Goal: Transaction & Acquisition: Obtain resource

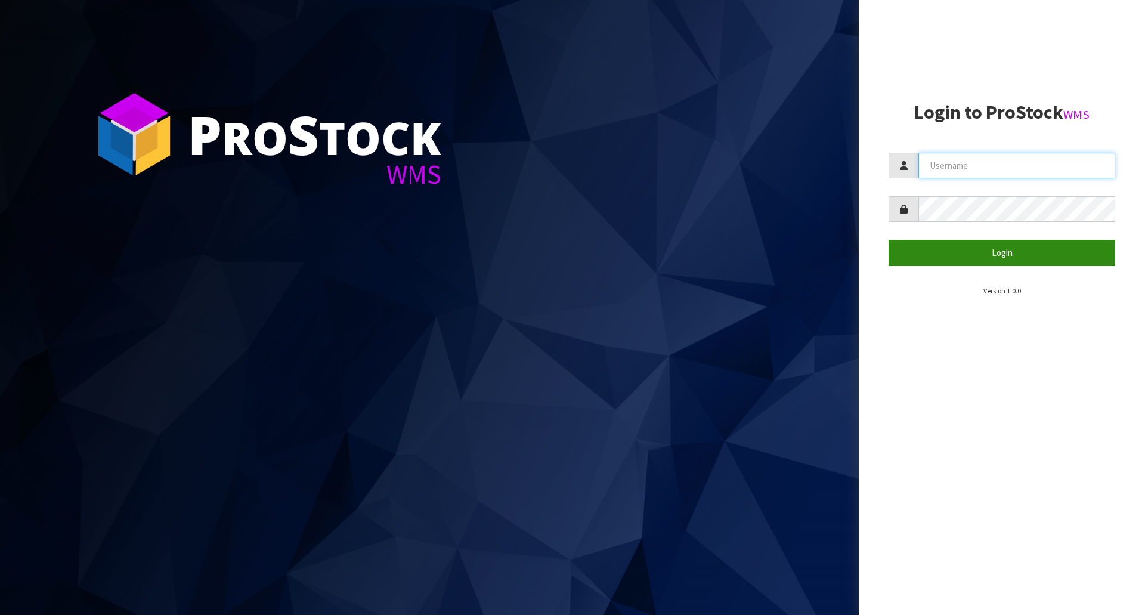
type input "[EMAIL_ADDRESS][DOMAIN_NAME]"
click at [985, 256] on button "Login" at bounding box center [1001, 253] width 227 height 26
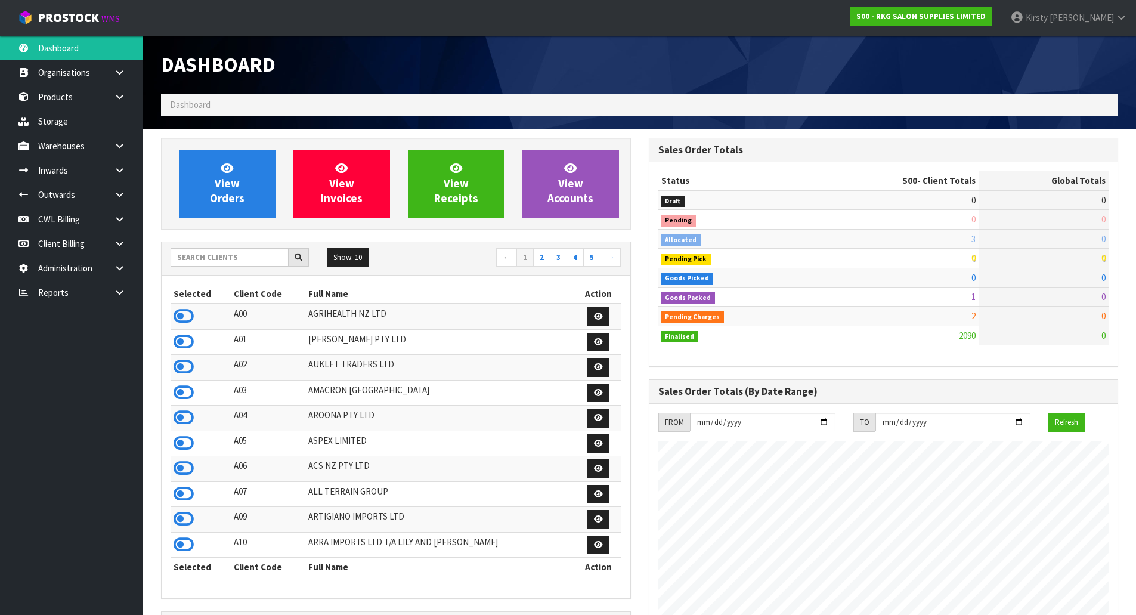
scroll to position [903, 487]
click at [88, 97] on link "Products" at bounding box center [71, 97] width 143 height 24
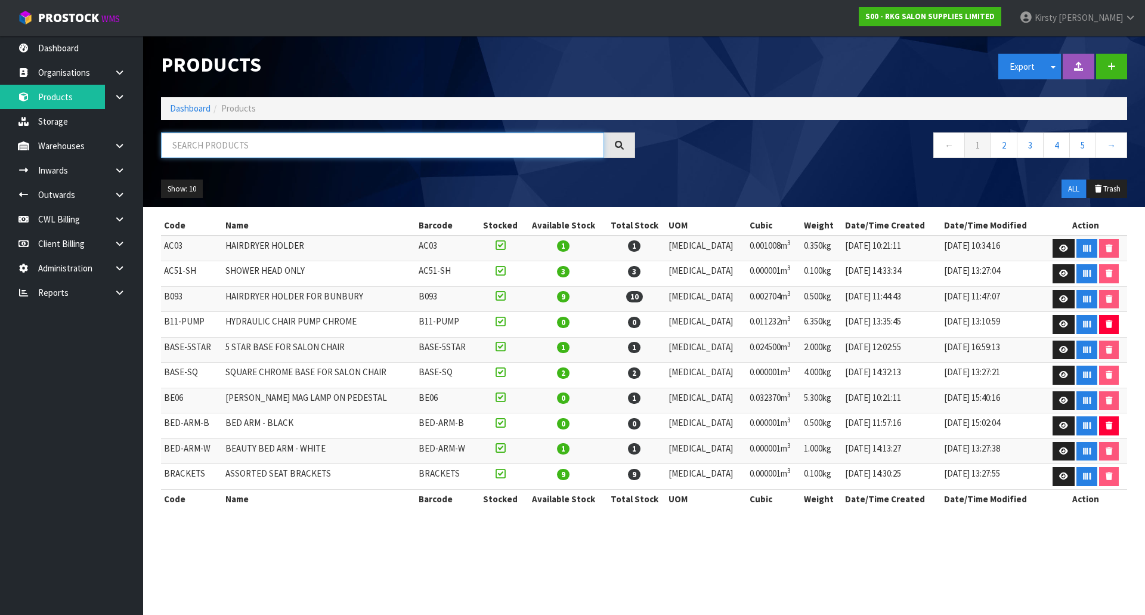
click at [175, 143] on input "text" at bounding box center [382, 145] width 443 height 26
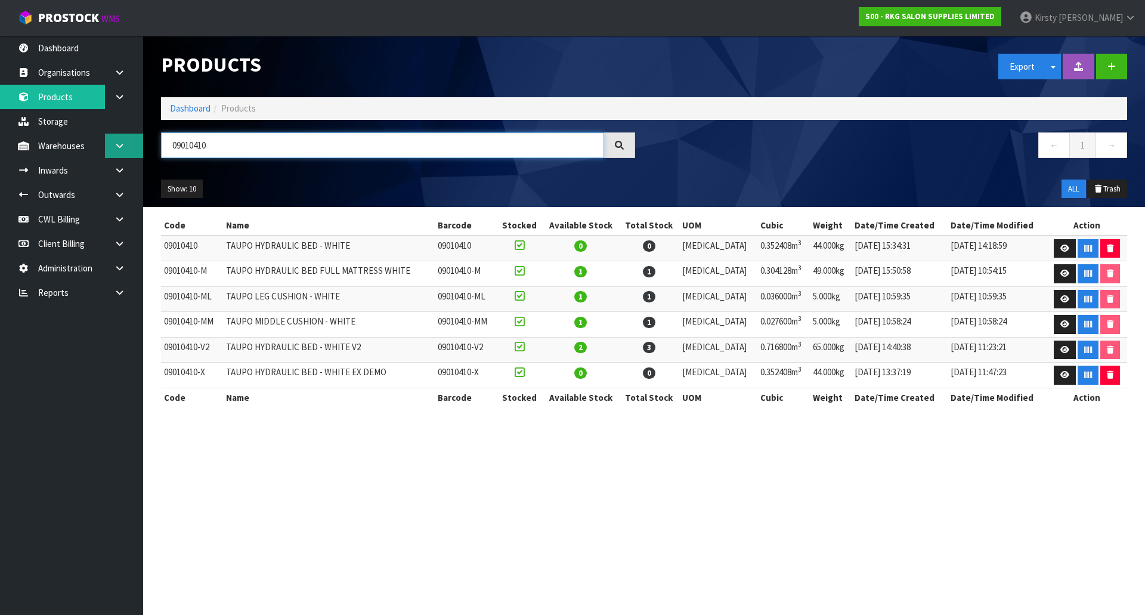
drag, startPoint x: 215, startPoint y: 144, endPoint x: 130, endPoint y: 152, distance: 85.6
click at [130, 152] on body "Toggle navigation ProStock WMS S00 - RKG SALON SUPPLIES LIMITED [PERSON_NAME] L…" at bounding box center [572, 307] width 1145 height 615
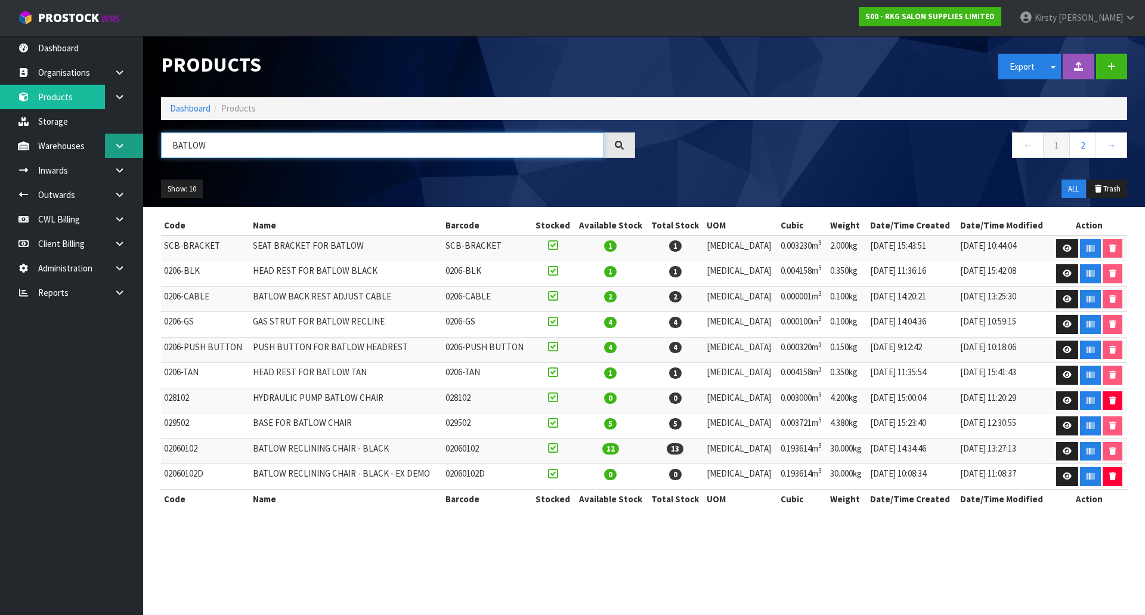
type input "BATLOW"
click at [110, 144] on link at bounding box center [124, 146] width 38 height 24
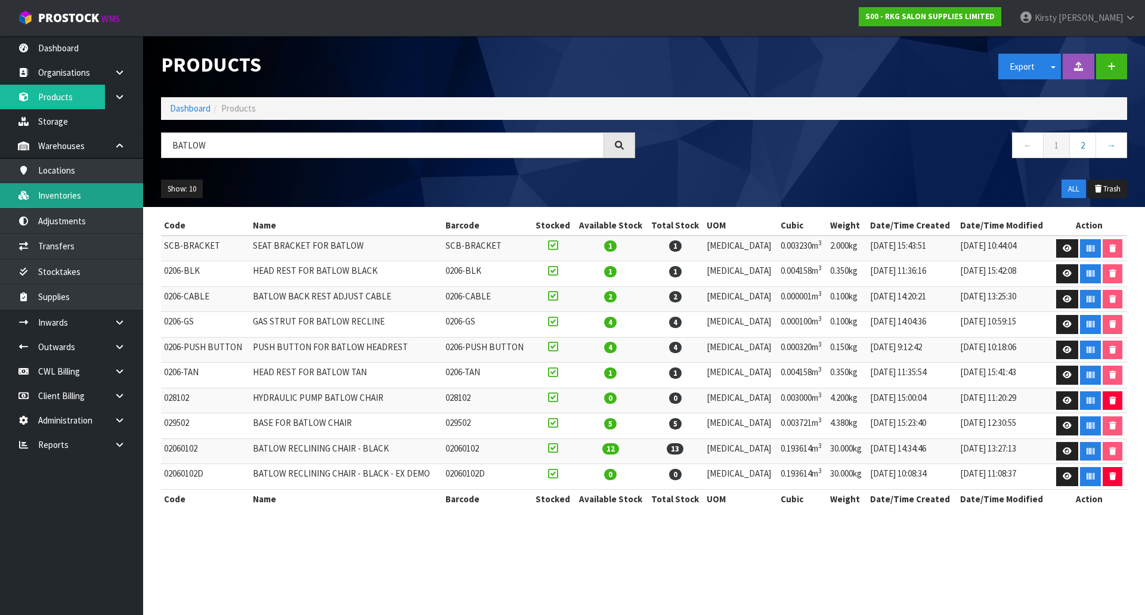
click at [68, 196] on link "Inventories" at bounding box center [71, 195] width 143 height 24
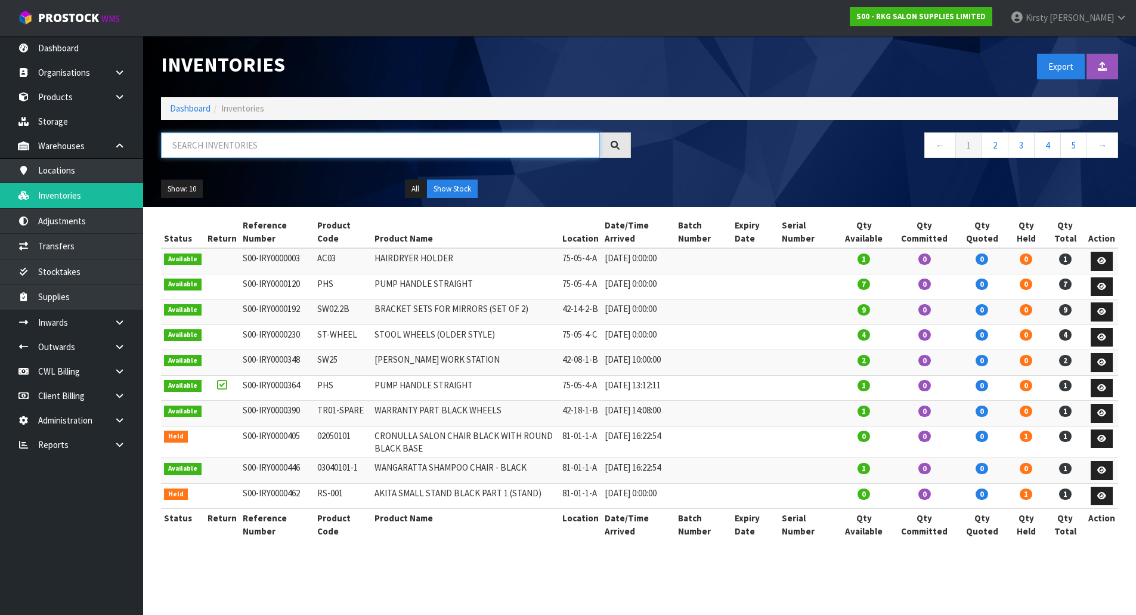
click at [171, 151] on input "text" at bounding box center [380, 145] width 439 height 26
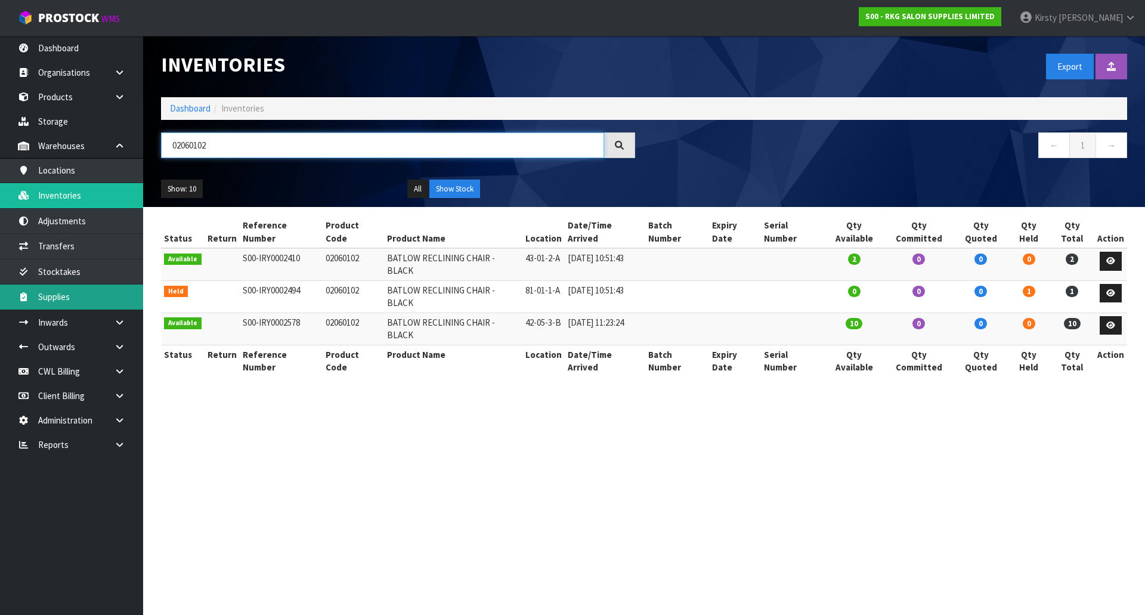
type input "02060102"
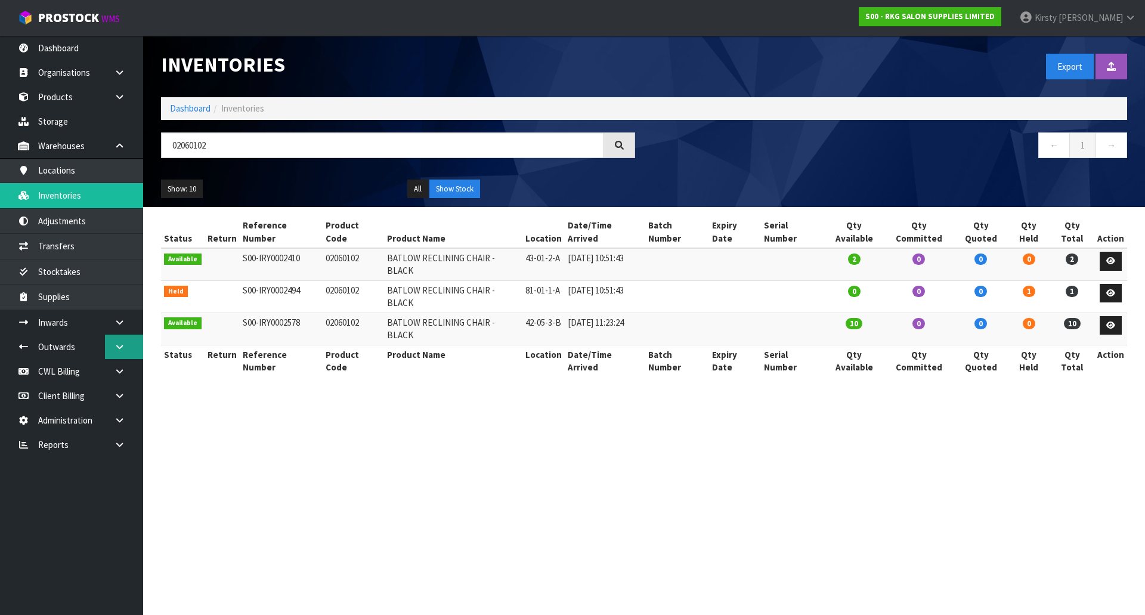
drag, startPoint x: 120, startPoint y: 343, endPoint x: 113, endPoint y: 346, distance: 7.5
click at [120, 343] on icon at bounding box center [119, 346] width 11 height 9
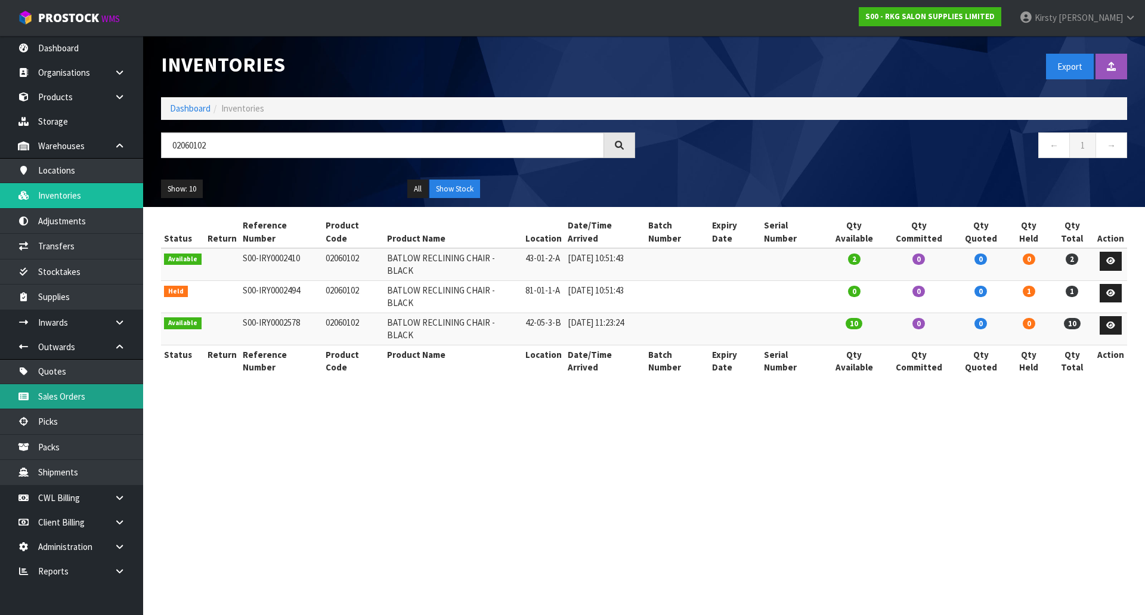
click at [63, 392] on link "Sales Orders" at bounding box center [71, 396] width 143 height 24
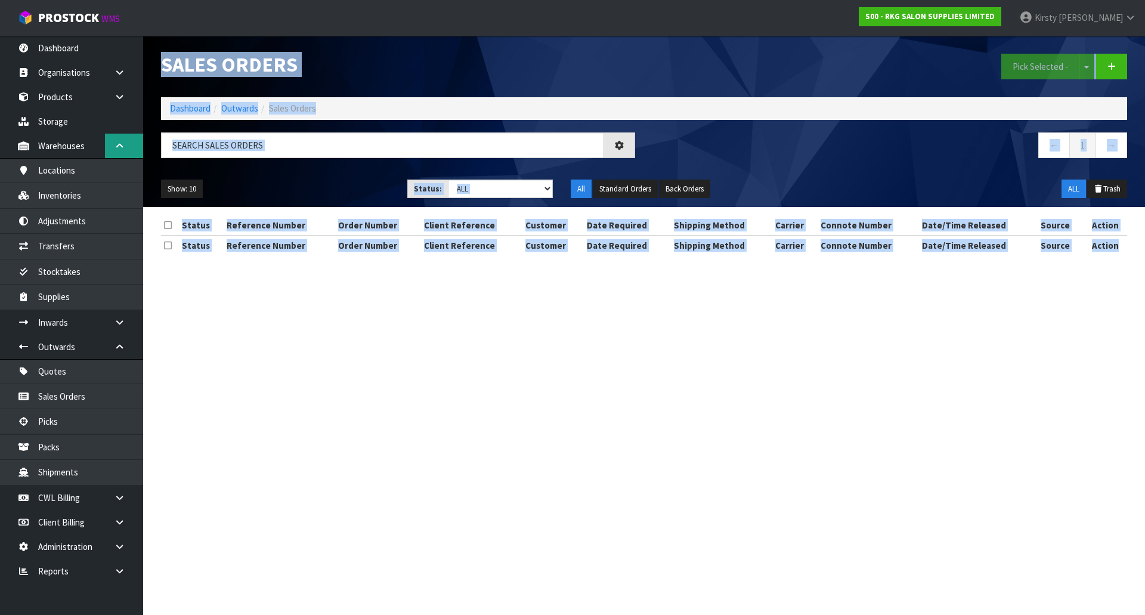
drag, startPoint x: 255, startPoint y: 147, endPoint x: 131, endPoint y: 154, distance: 124.8
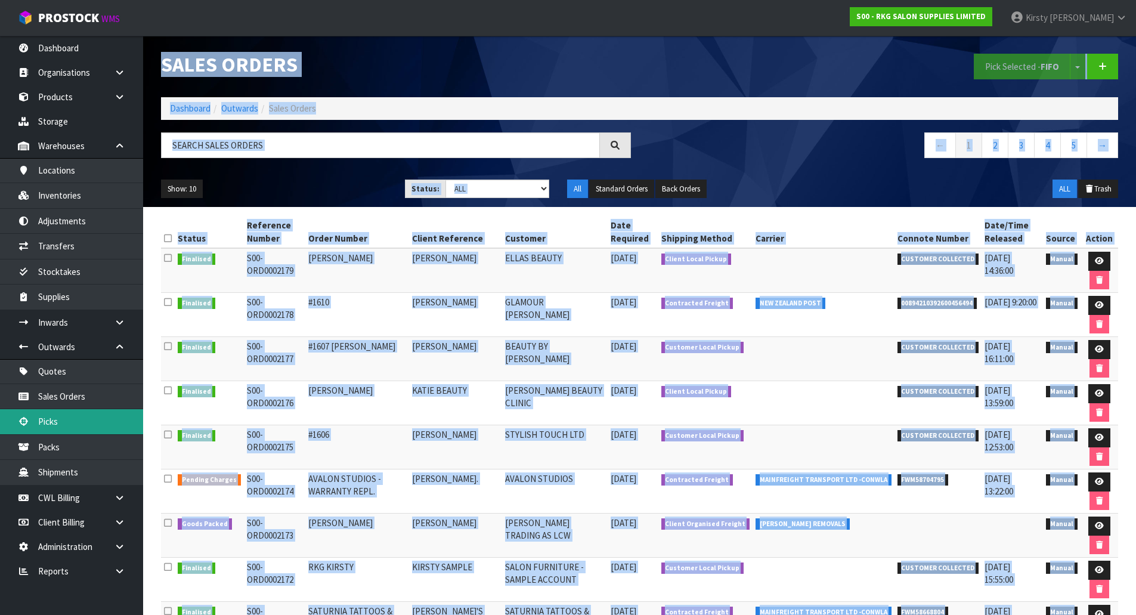
click at [56, 417] on link "Picks" at bounding box center [71, 421] width 143 height 24
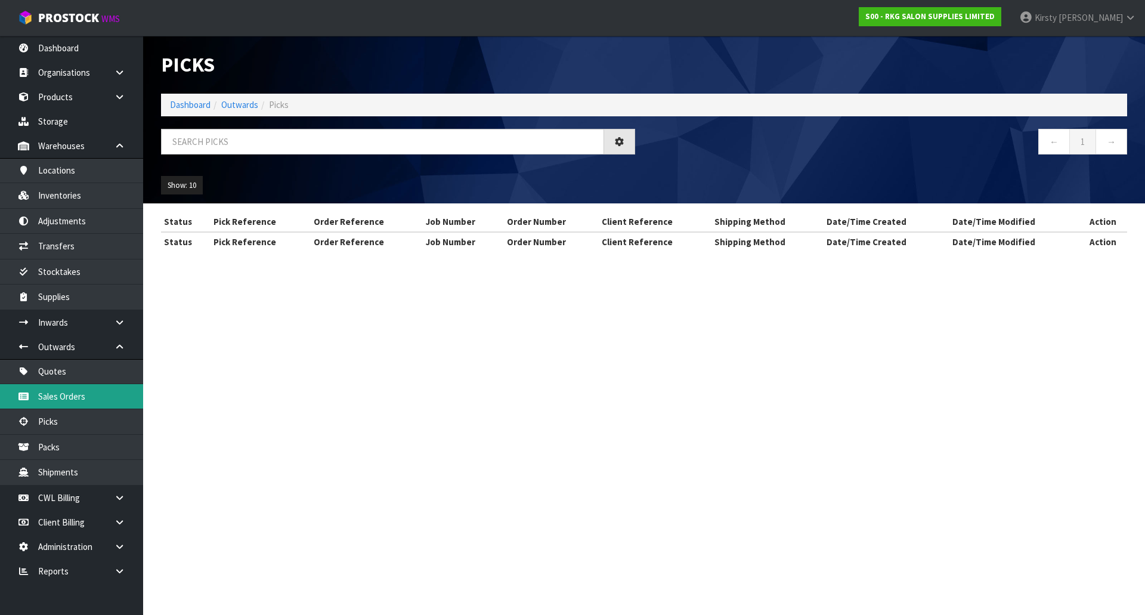
click at [58, 400] on section "Picks Dashboard Outwards Picks ← 1 → Show: 10 5 10 25 50 Status Pick Reference …" at bounding box center [572, 307] width 1145 height 615
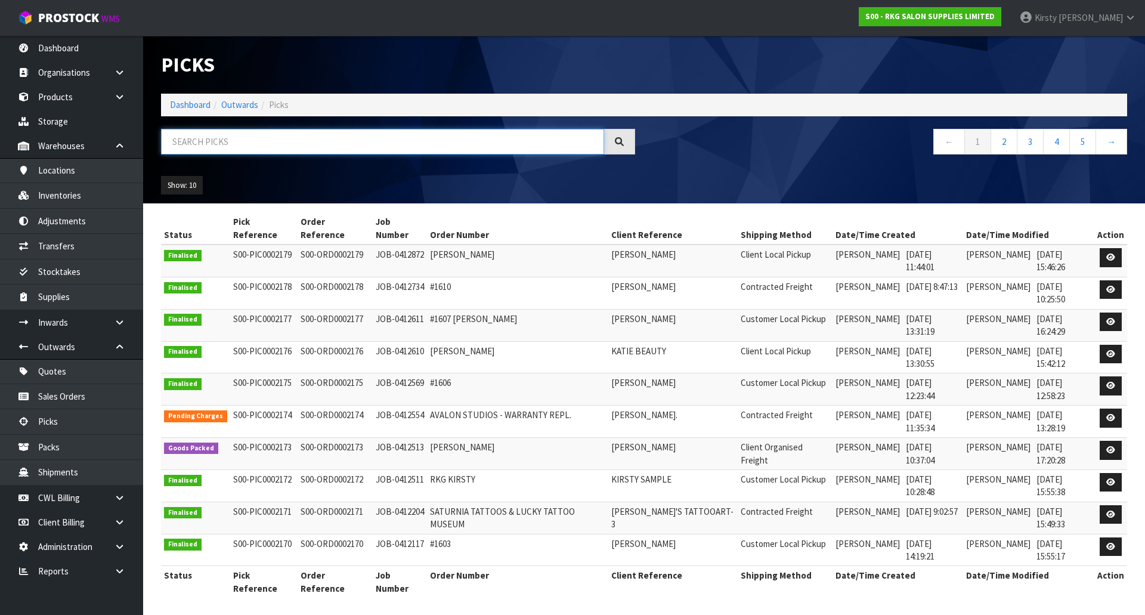
click at [203, 141] on input "text" at bounding box center [382, 142] width 443 height 26
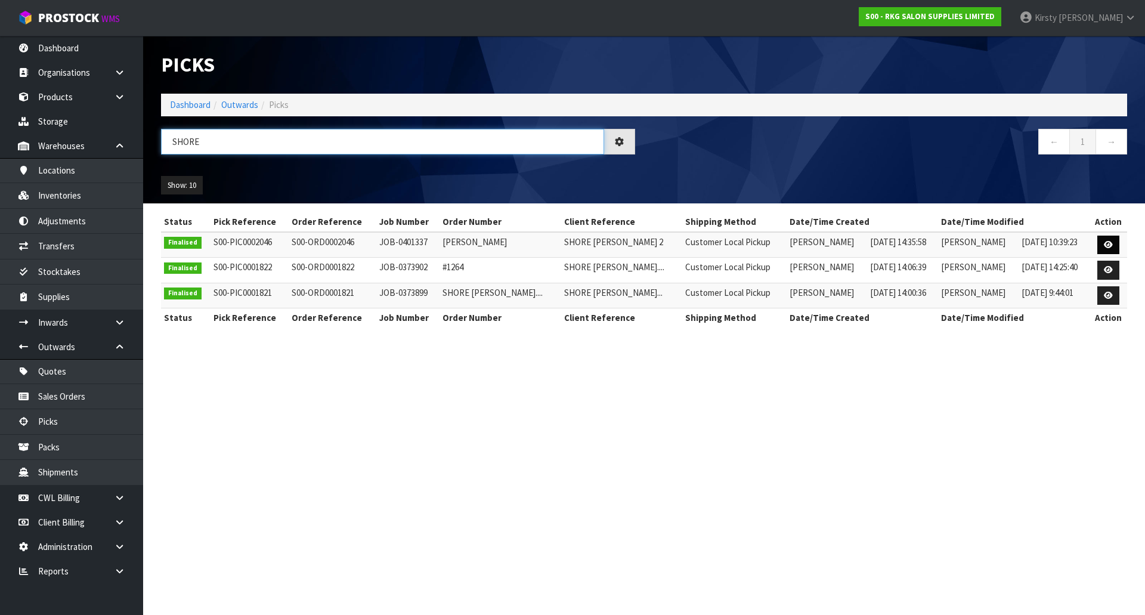
type input "SHORE"
click at [1106, 245] on icon at bounding box center [1108, 245] width 9 height 8
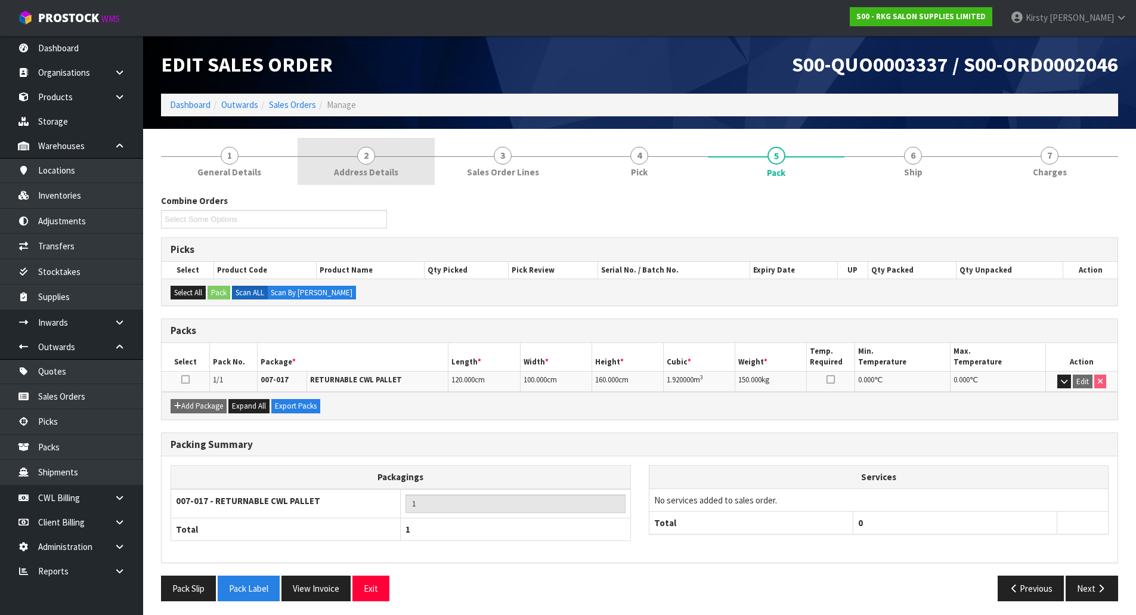
click at [372, 157] on span "2" at bounding box center [366, 156] width 18 height 18
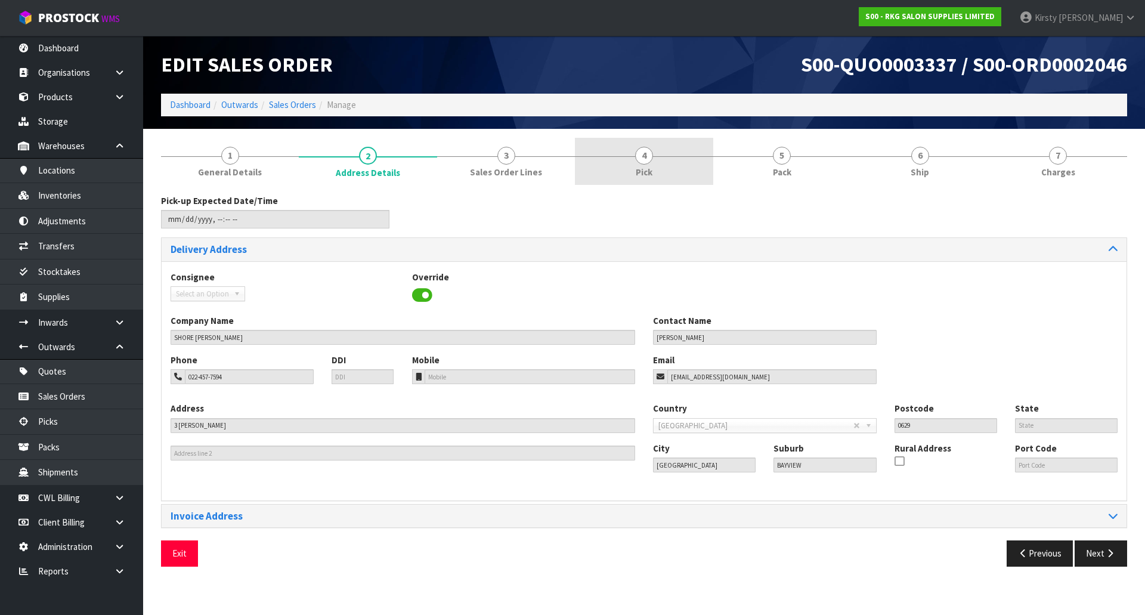
click at [643, 166] on span "Pick" at bounding box center [644, 172] width 17 height 13
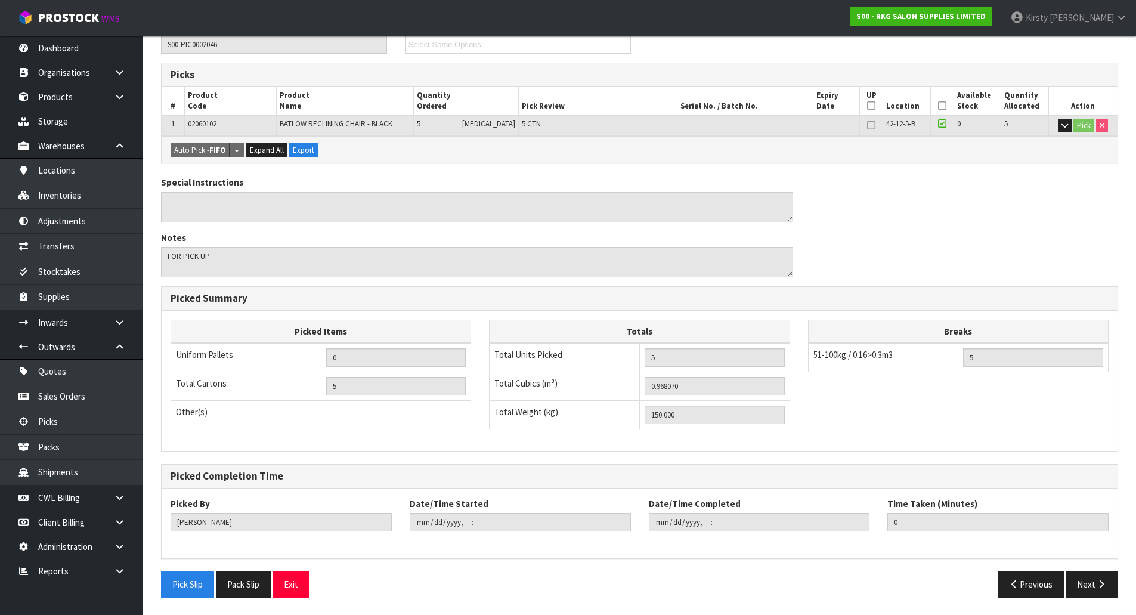
scroll to position [175, 0]
click at [296, 587] on button "Exit" at bounding box center [290, 584] width 37 height 26
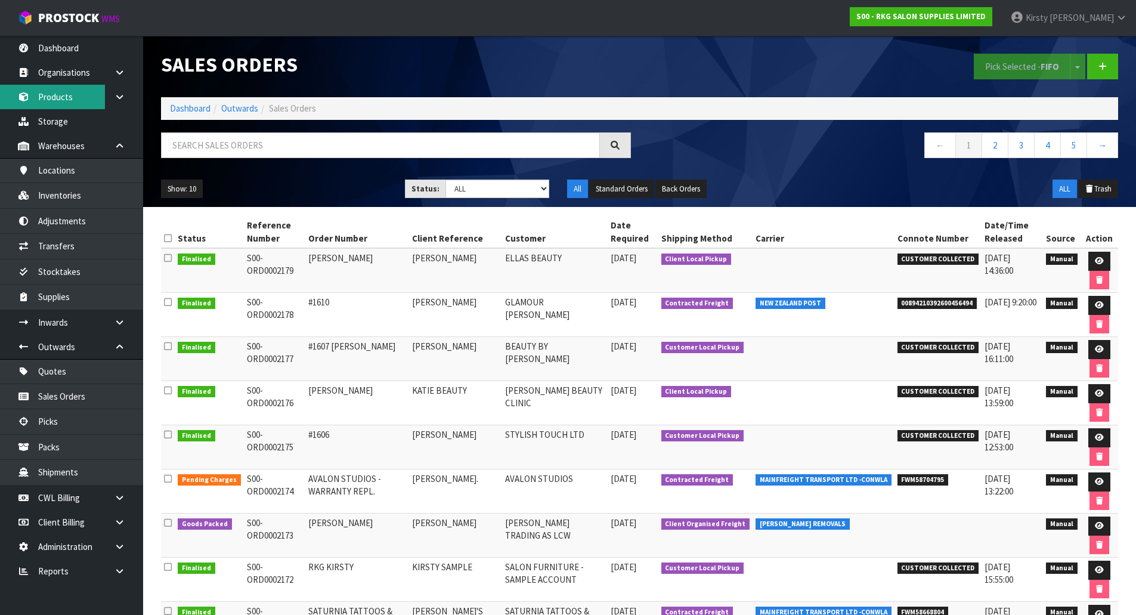
click at [69, 94] on link "Products" at bounding box center [71, 97] width 143 height 24
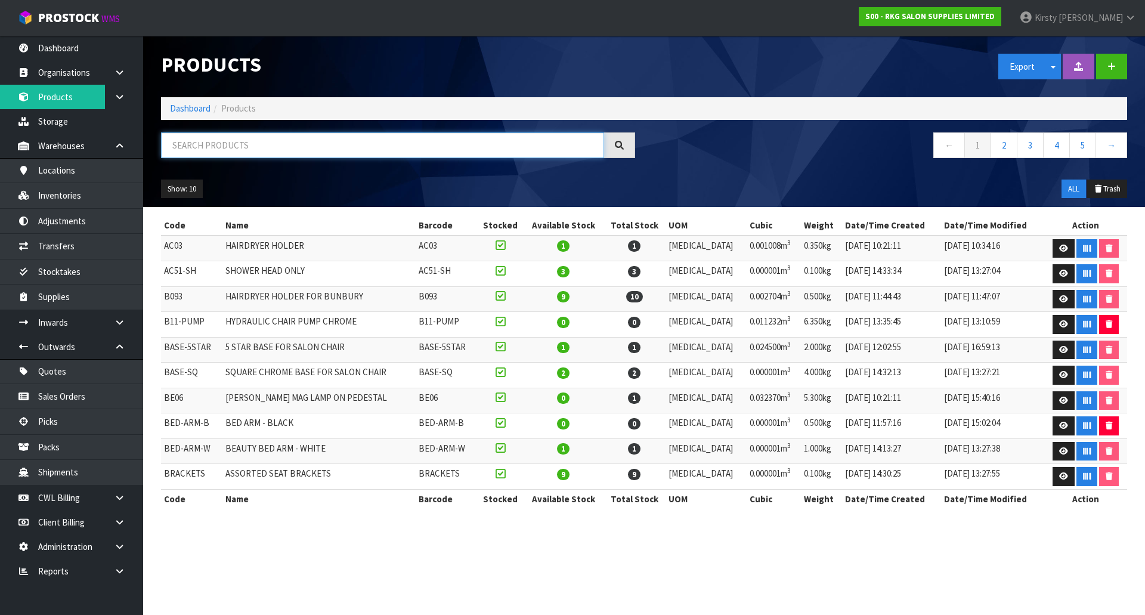
click at [192, 148] on input "text" at bounding box center [382, 145] width 443 height 26
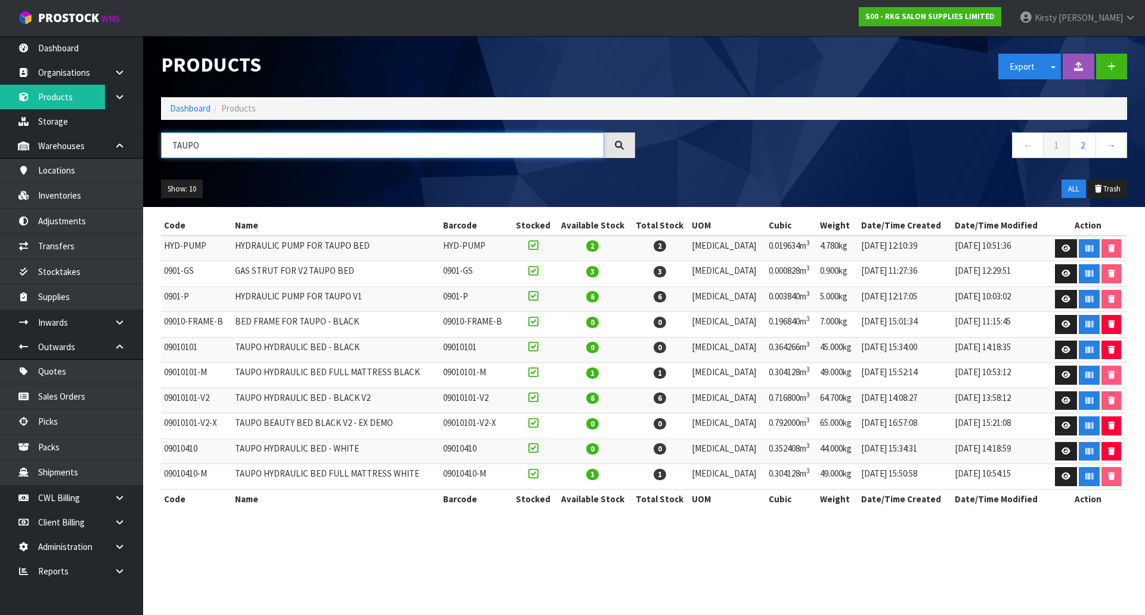
type input "TAUPO"
click at [67, 373] on link "Quotes" at bounding box center [71, 371] width 143 height 24
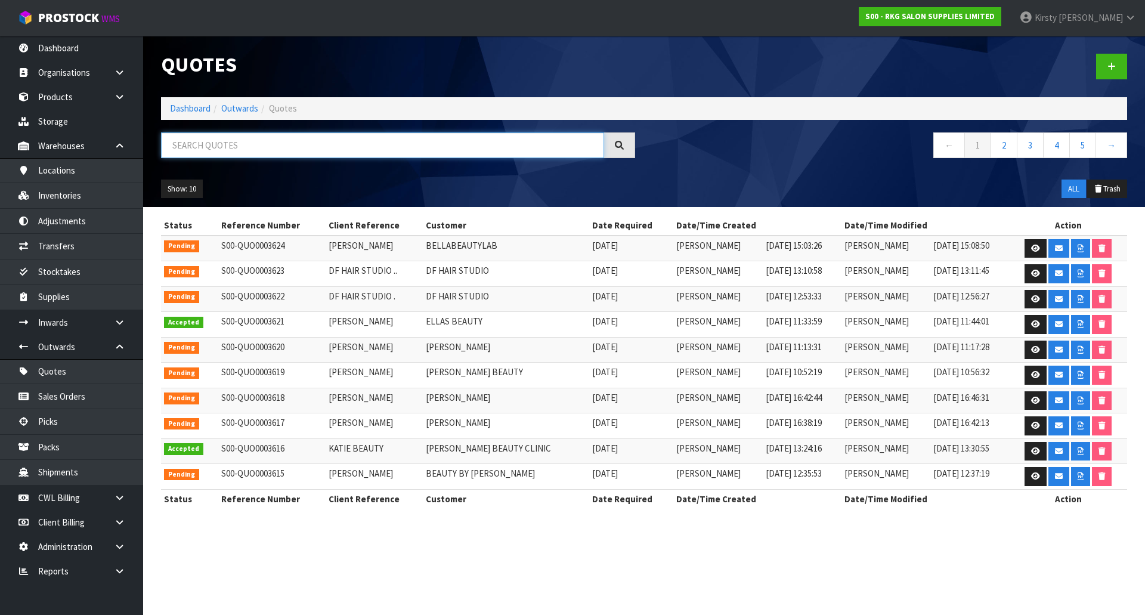
click at [202, 148] on input "text" at bounding box center [382, 145] width 443 height 26
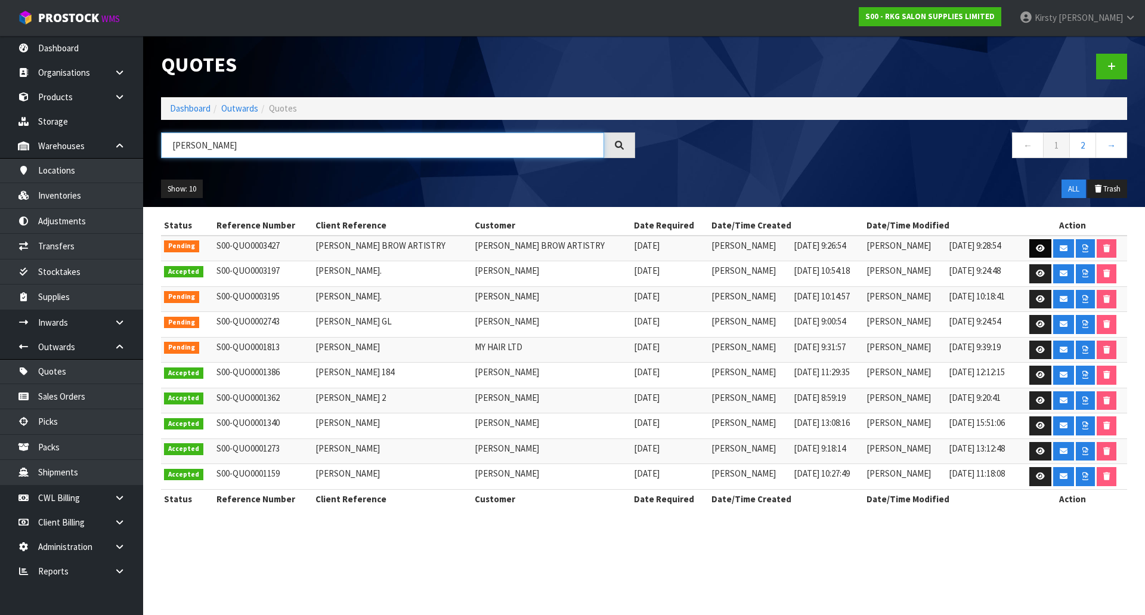
type input "[PERSON_NAME]"
click at [1042, 245] on icon at bounding box center [1040, 248] width 9 height 8
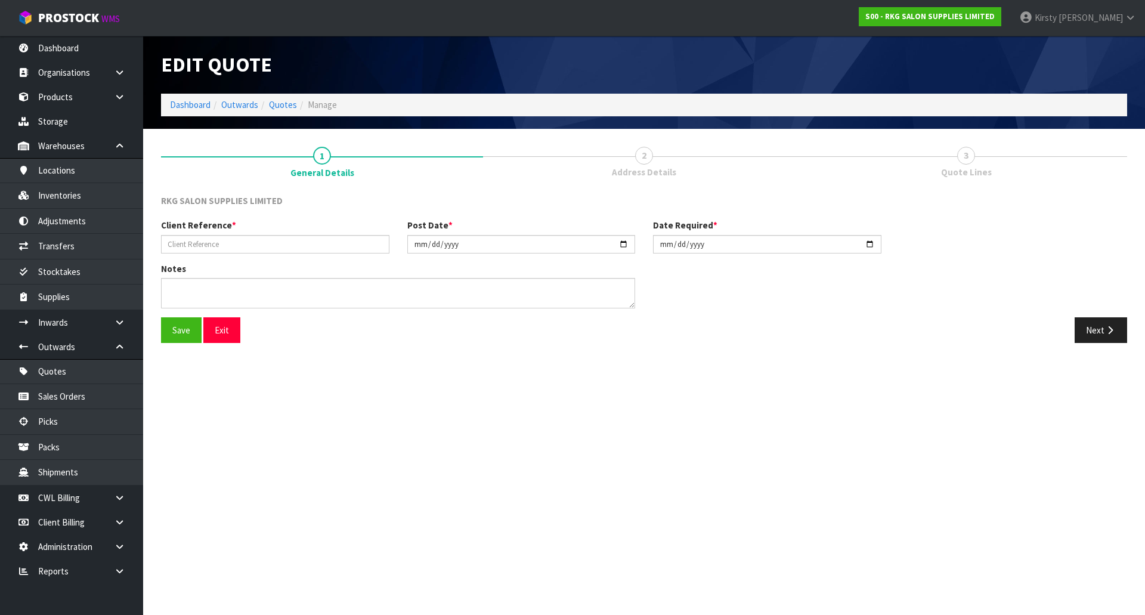
type input "[PERSON_NAME] BROW ARTISTRY"
type input "[DATE]"
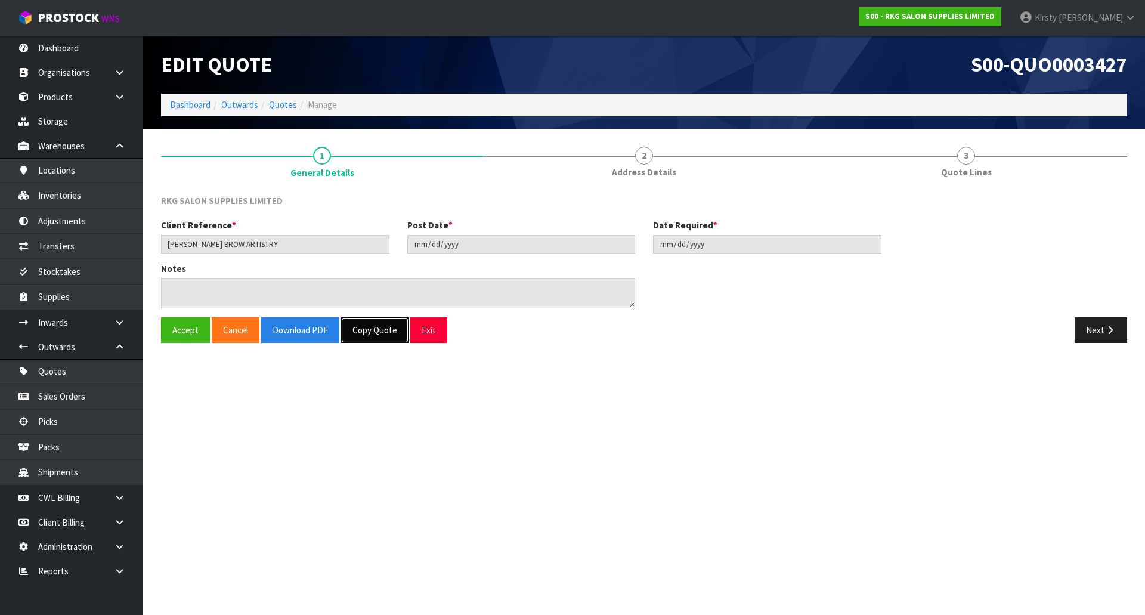
click at [361, 328] on button "Copy Quote" at bounding box center [374, 330] width 67 height 26
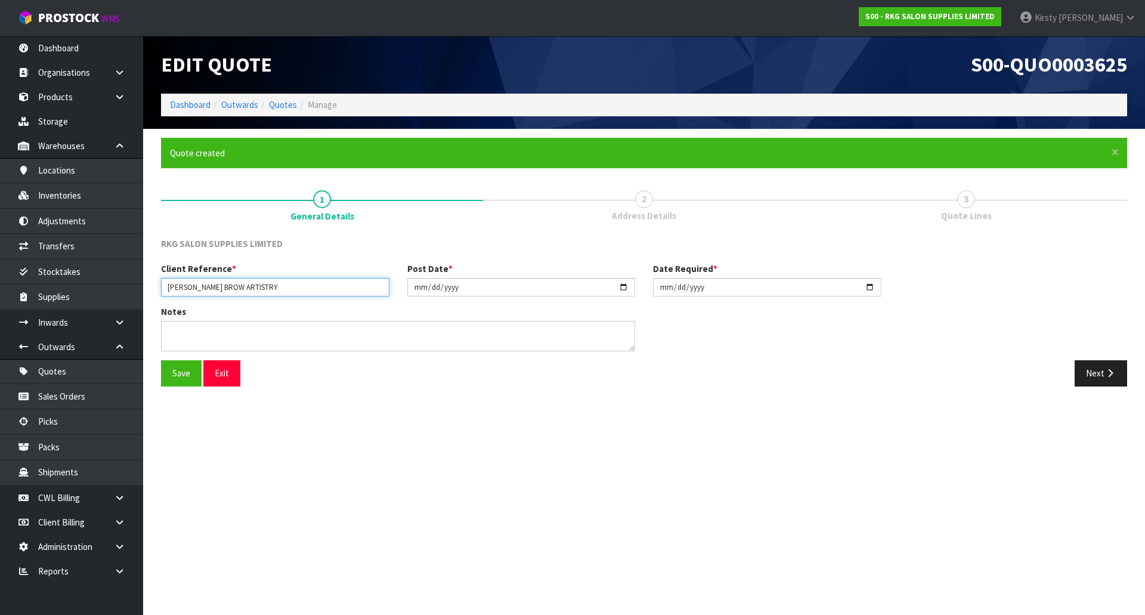
click at [293, 287] on input "[PERSON_NAME] BROW ARTISTRY" at bounding box center [275, 287] width 228 height 18
type input "[PERSON_NAME] BROW ARTISTRY - 2"
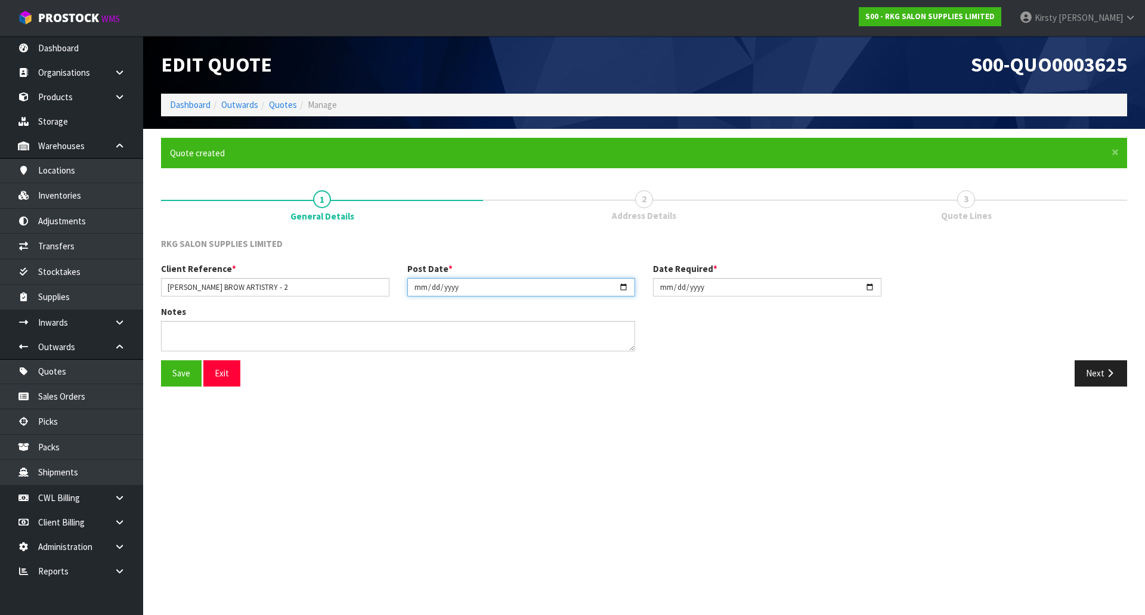
type input "[DATE]"
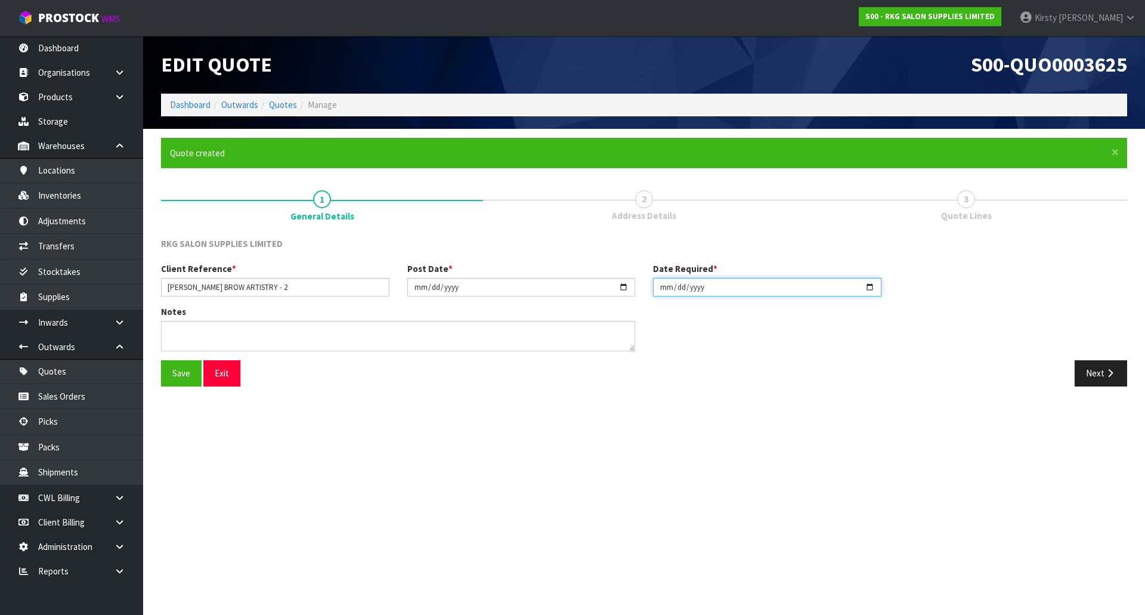
type input "[DATE]"
click at [180, 369] on button "Save" at bounding box center [181, 373] width 41 height 26
click at [1092, 370] on button "Next" at bounding box center [1100, 373] width 52 height 26
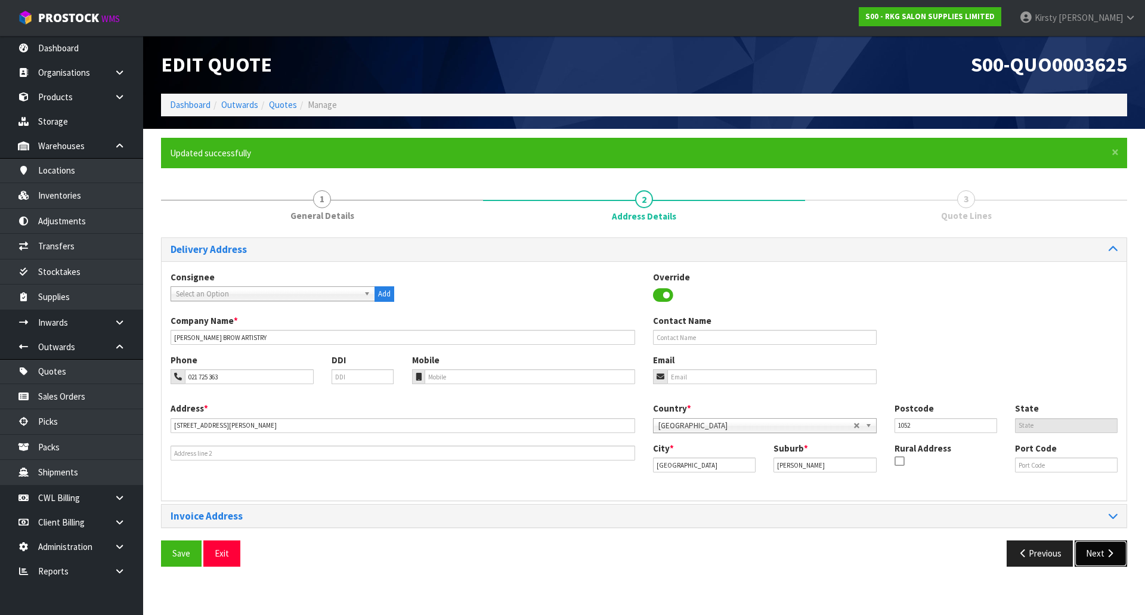
drag, startPoint x: 1104, startPoint y: 550, endPoint x: 1095, endPoint y: 548, distance: 9.3
click at [1104, 550] on button "Next" at bounding box center [1100, 553] width 52 height 26
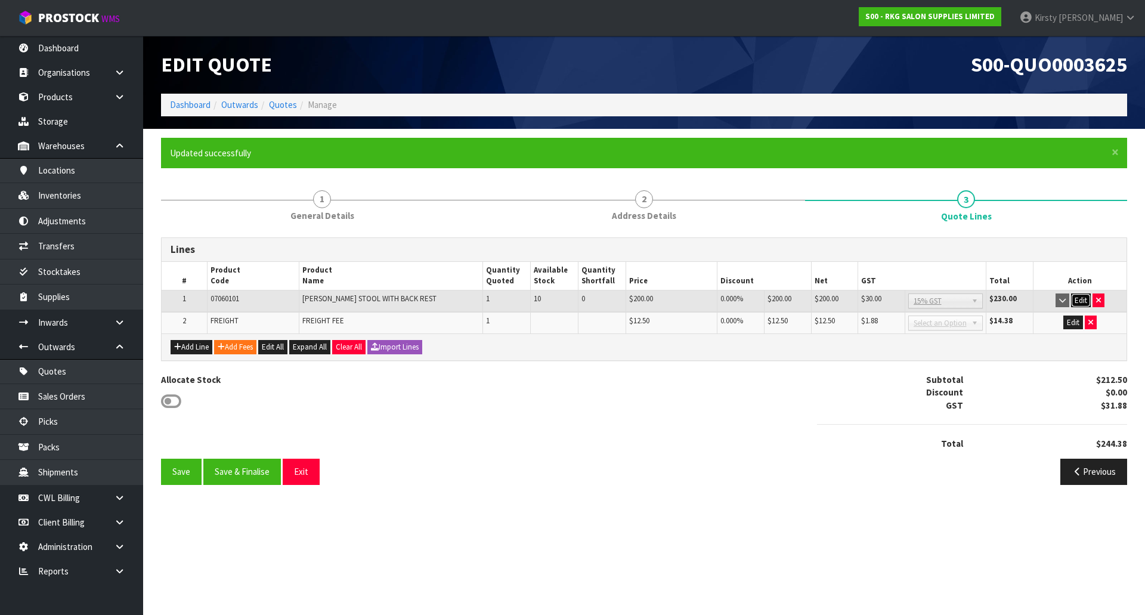
click at [1080, 300] on button "Edit" at bounding box center [1081, 300] width 20 height 14
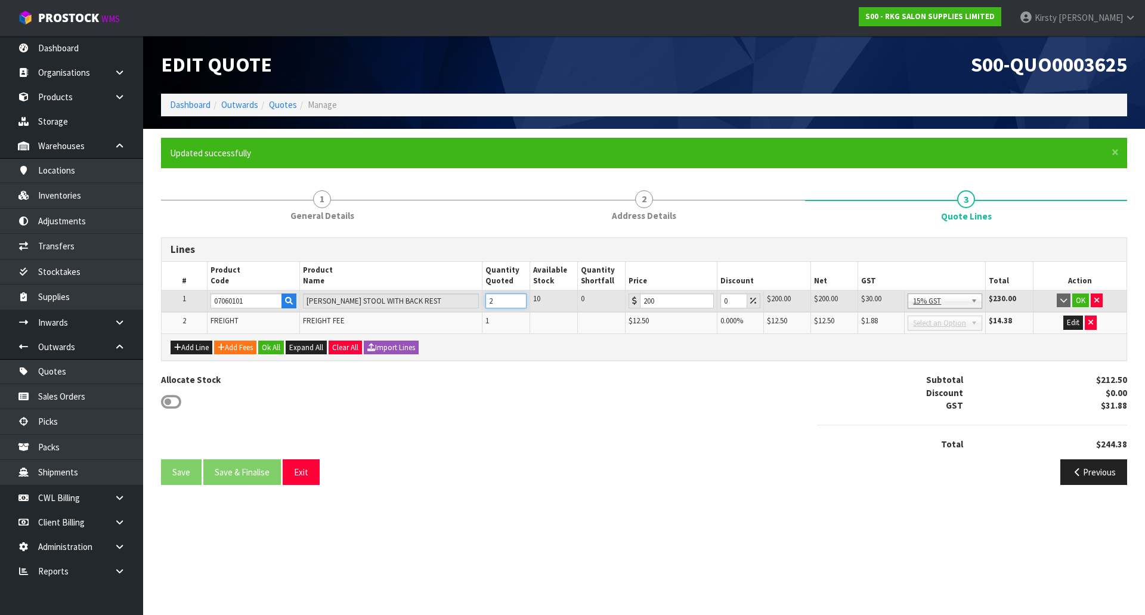
type input "2"
click at [517, 296] on input "2" at bounding box center [505, 300] width 41 height 15
drag, startPoint x: 730, startPoint y: 300, endPoint x: 706, endPoint y: 302, distance: 23.9
click at [706, 302] on tr "1 07060101 [PERSON_NAME] STOOL WITH BACK REST 2 10 0 200 0 $200.00 $0.00 $400.0…" at bounding box center [644, 301] width 965 height 22
type input "5"
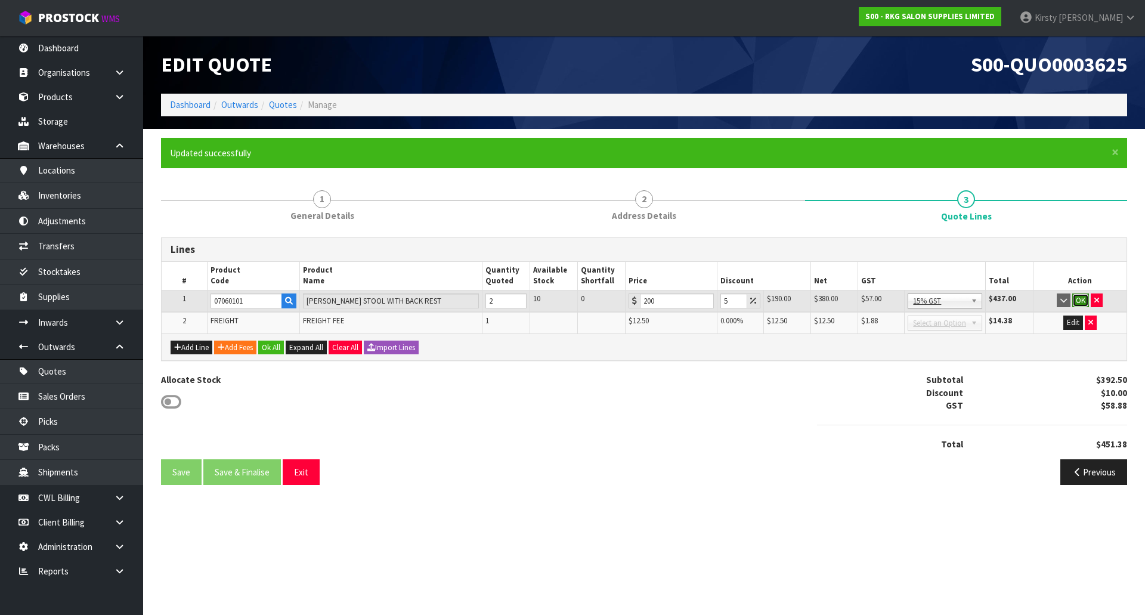
click at [1076, 302] on button "OK" at bounding box center [1080, 300] width 17 height 14
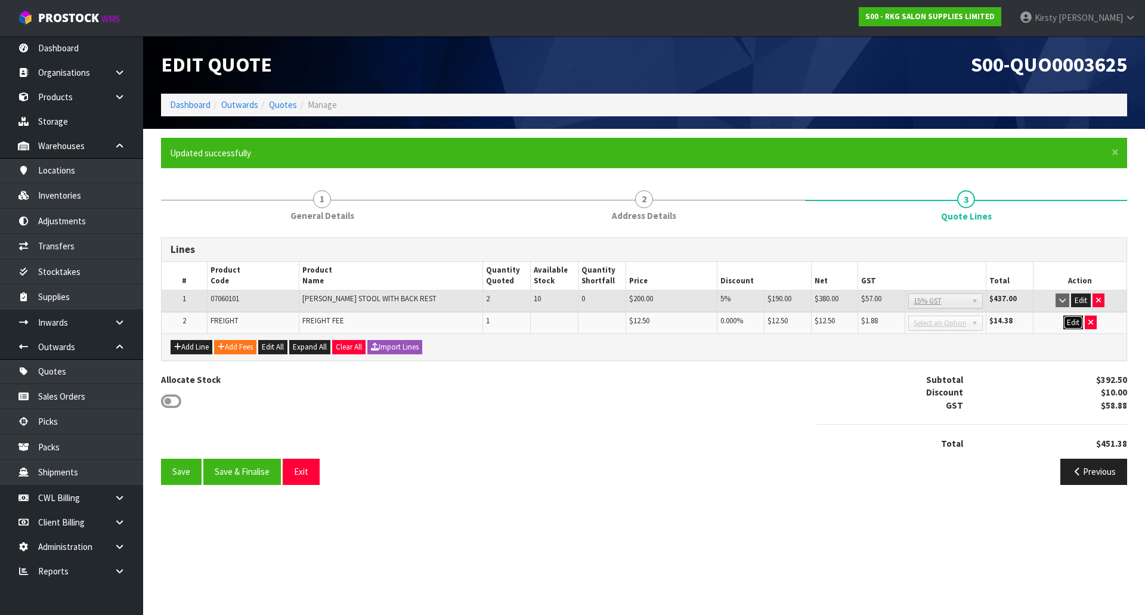
click at [1076, 317] on button "Edit" at bounding box center [1073, 322] width 20 height 14
drag, startPoint x: 663, startPoint y: 323, endPoint x: 630, endPoint y: 323, distance: 33.4
click at [630, 323] on div "12.5" at bounding box center [671, 322] width 85 height 15
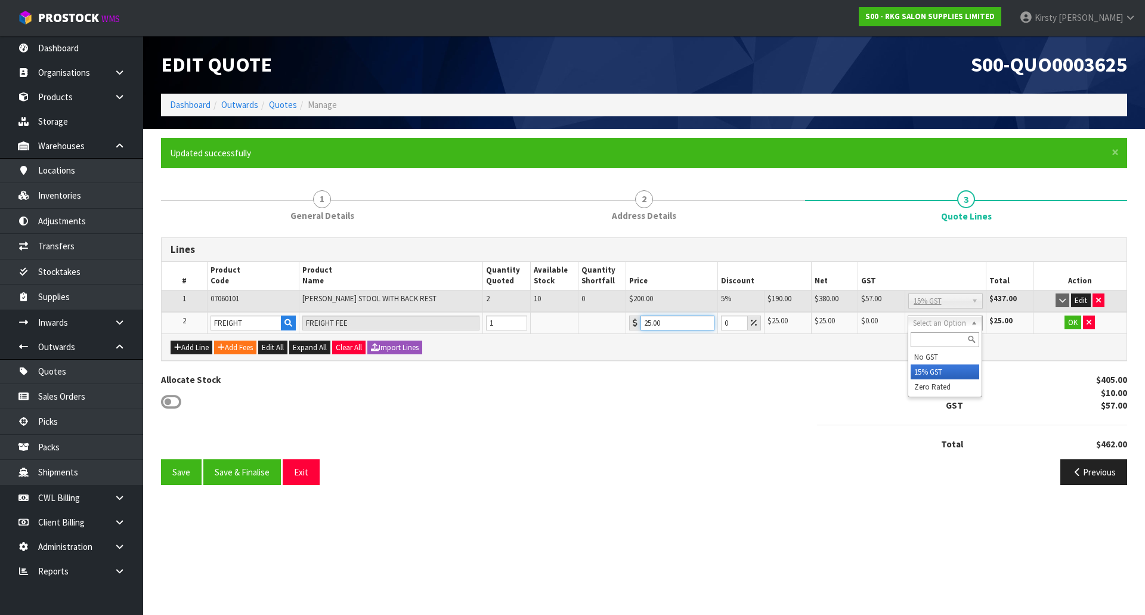
type input "25.00"
click at [1073, 323] on button "OK" at bounding box center [1072, 322] width 17 height 14
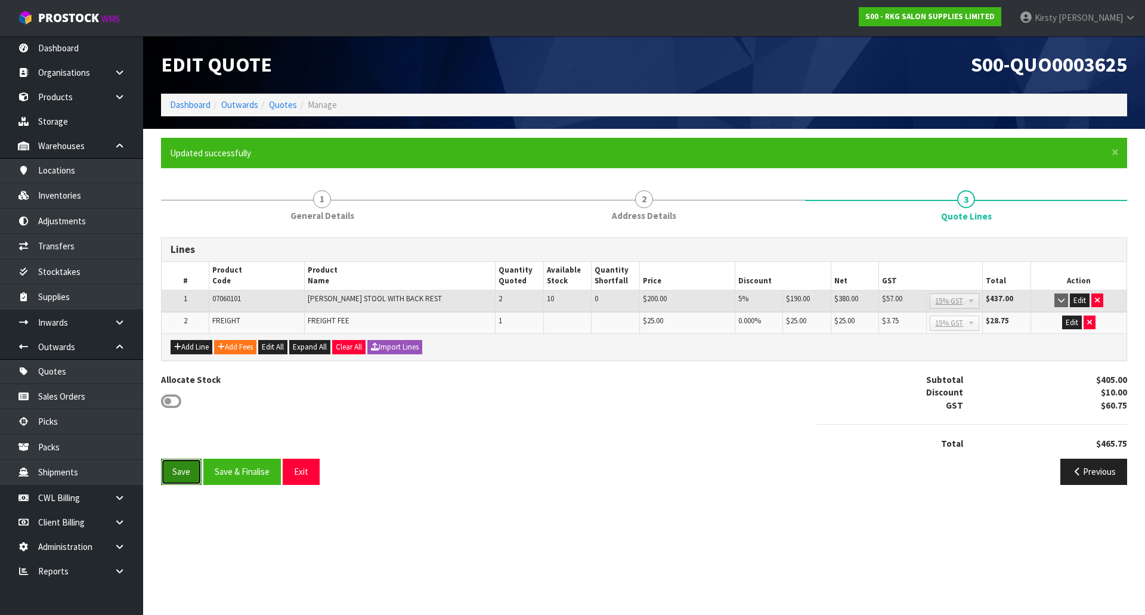
click at [190, 472] on button "Save" at bounding box center [181, 471] width 41 height 26
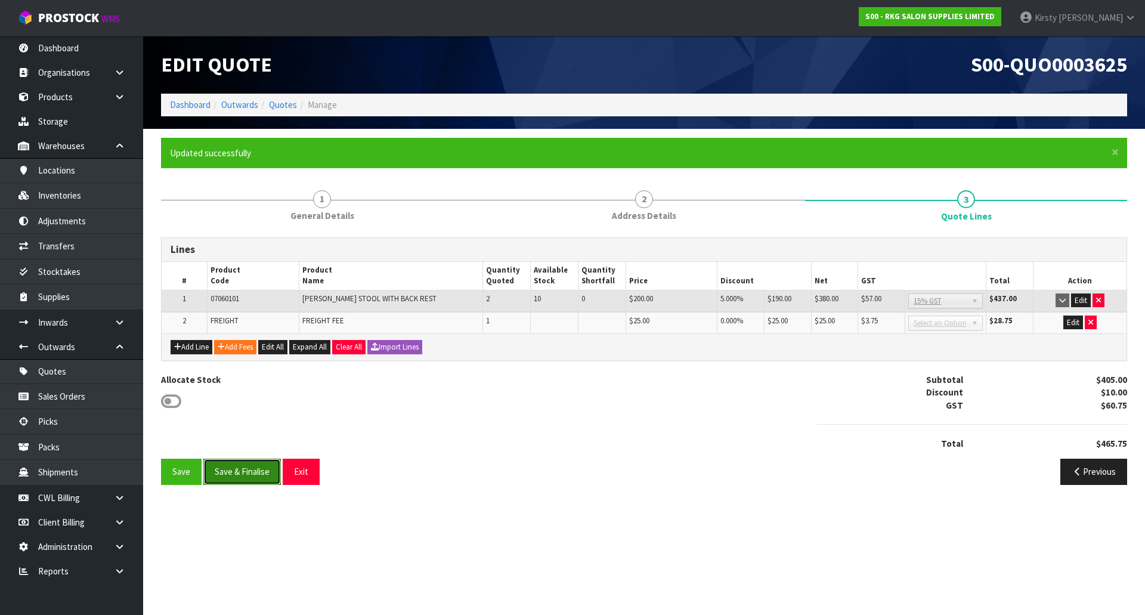
click at [246, 470] on button "Save & Finalise" at bounding box center [242, 471] width 78 height 26
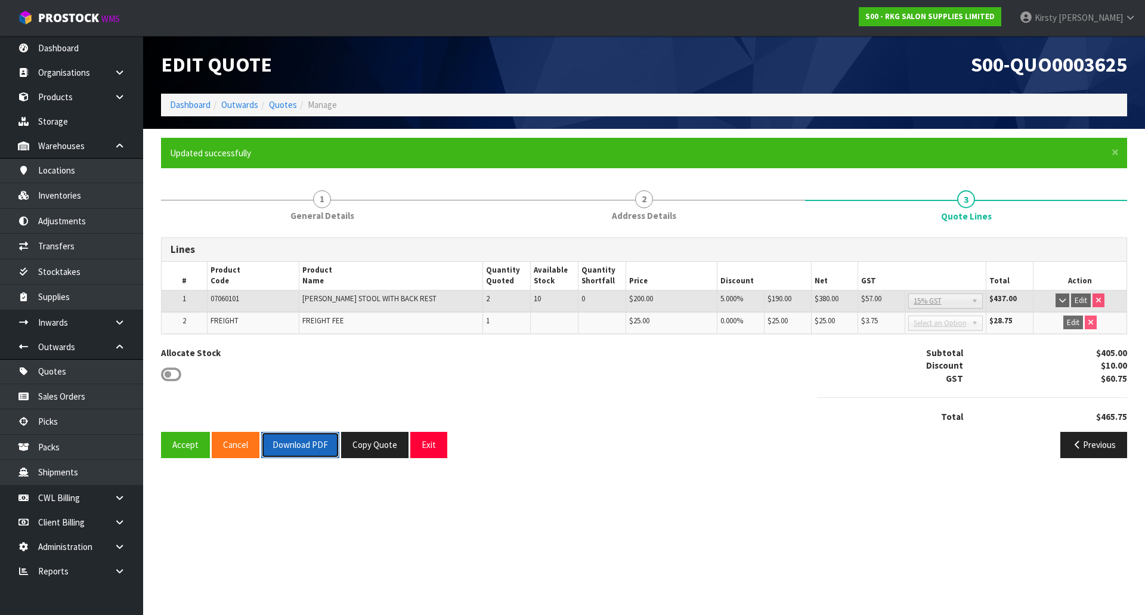
click at [281, 451] on button "Download PDF" at bounding box center [300, 445] width 78 height 26
click at [421, 448] on button "Exit" at bounding box center [428, 445] width 37 height 26
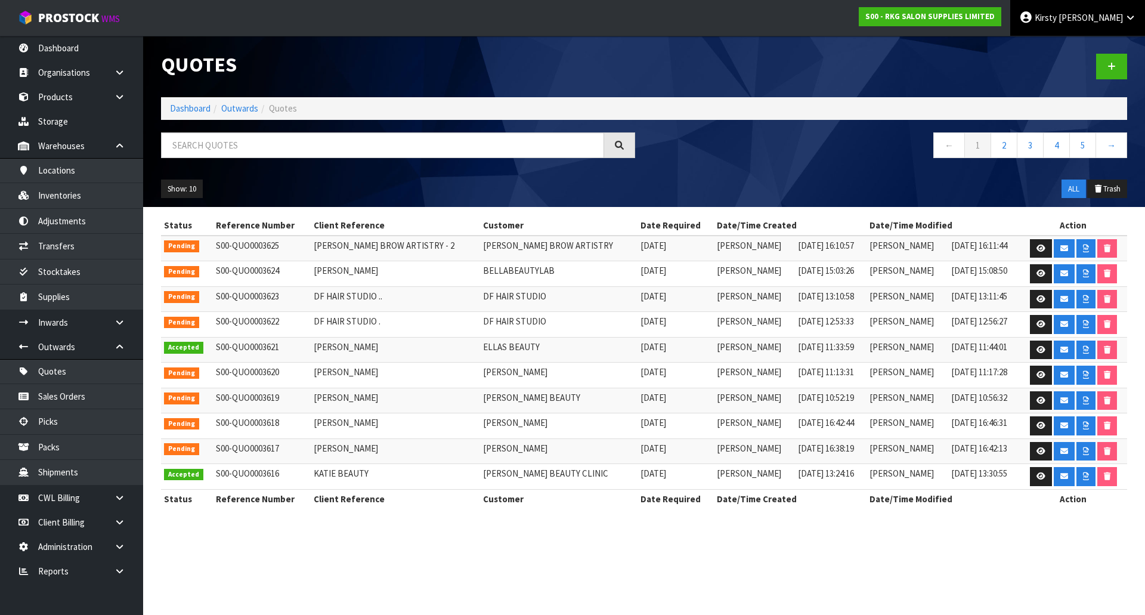
click at [1056, 14] on span "Kirsty" at bounding box center [1045, 17] width 22 height 11
click at [1082, 47] on link "Logout" at bounding box center [1097, 47] width 94 height 16
